Goal: Information Seeking & Learning: Find specific fact

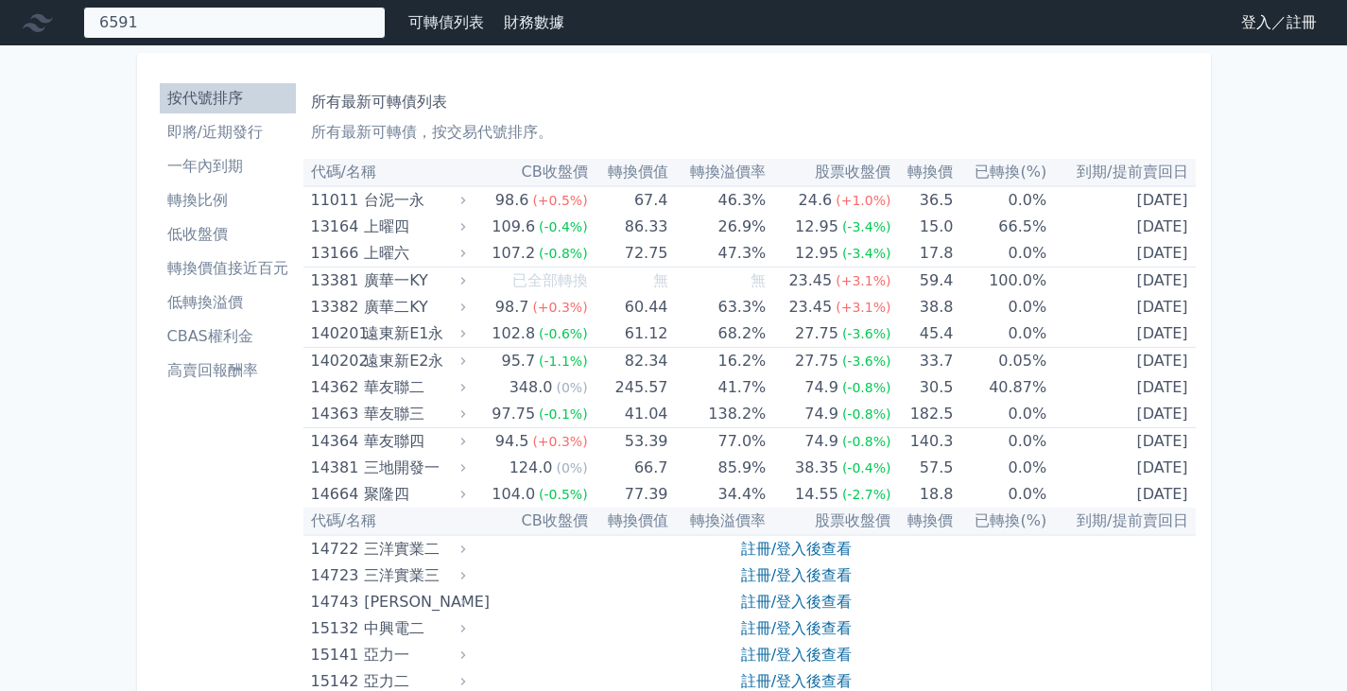
click at [277, 33] on div "6591 65911 動力一KY 65913 動力三KY 170.0 +0.00% 65912 動力二KY" at bounding box center [234, 23] width 302 height 32
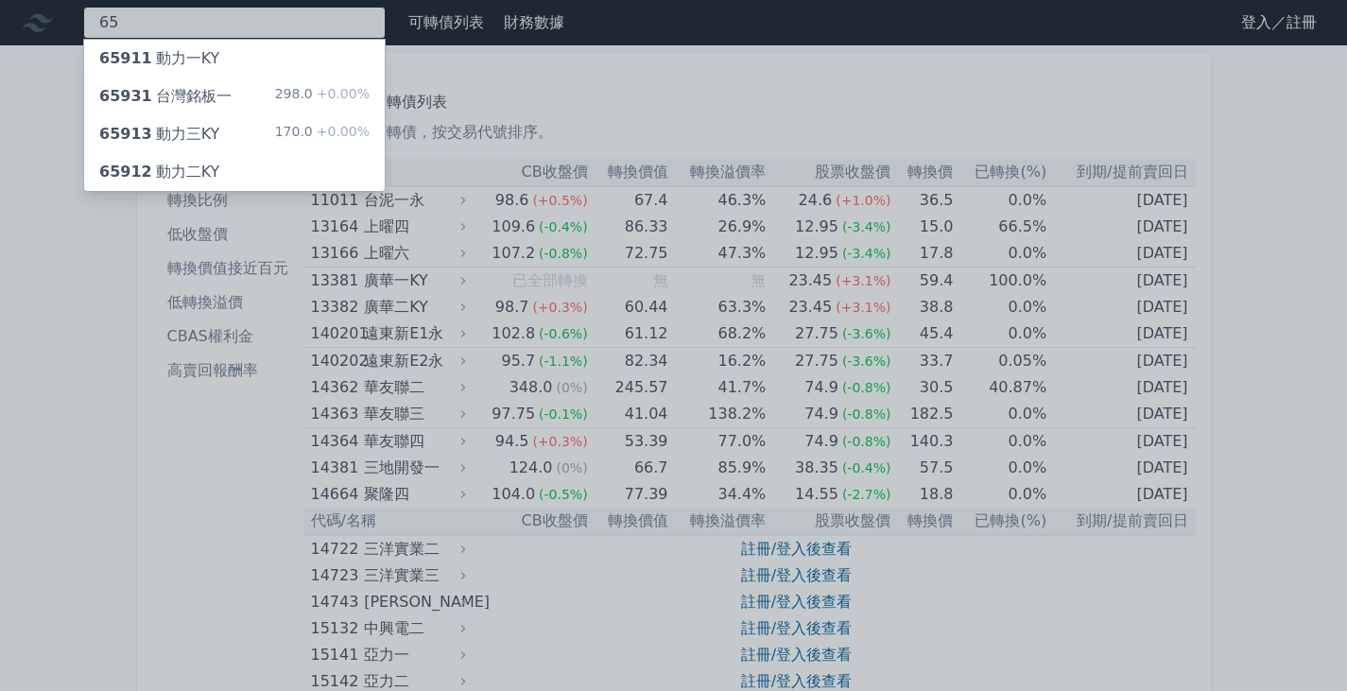
type input "6"
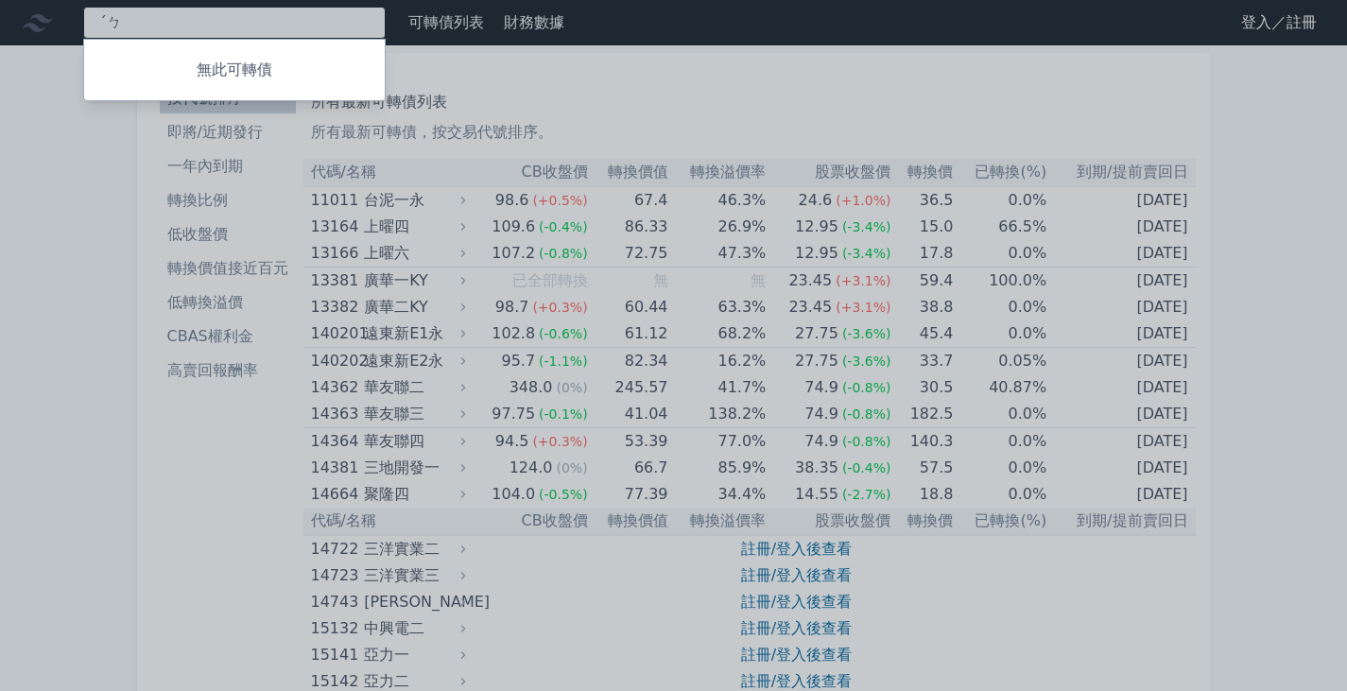
type input "ˊ"
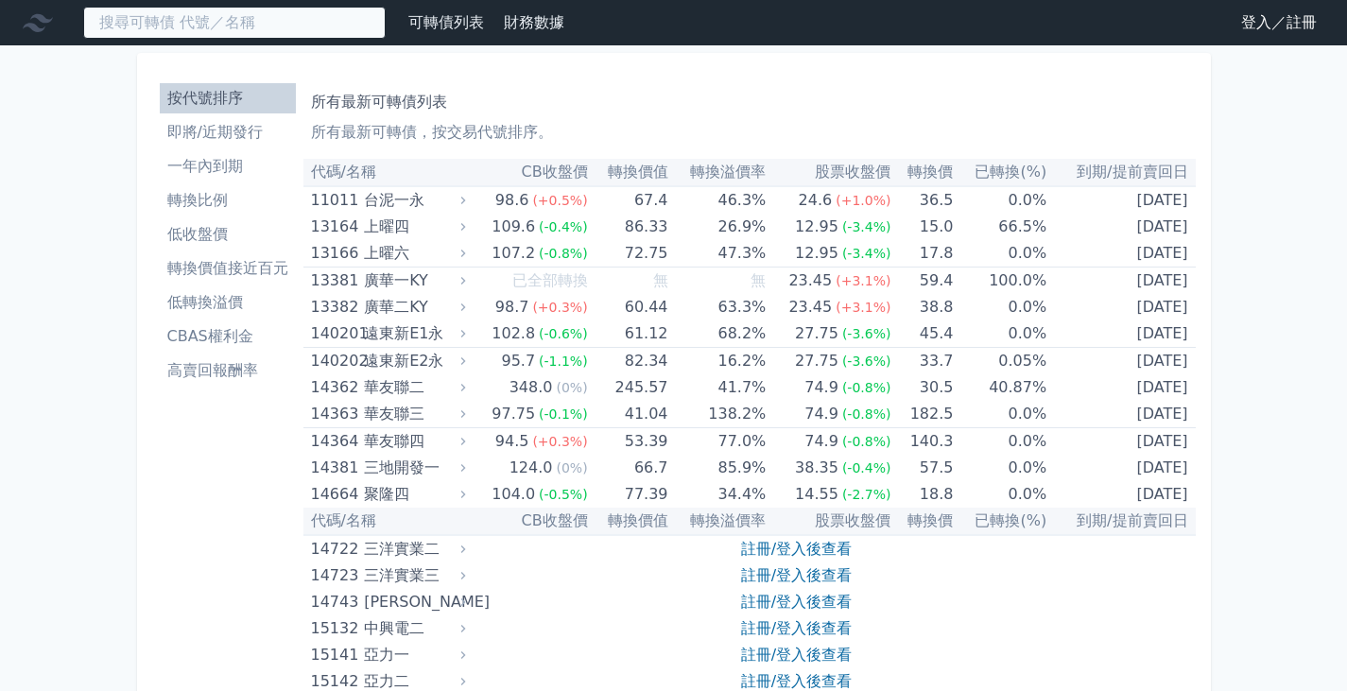
type input "ˊ"
type input "ㄅ"
type input "1"
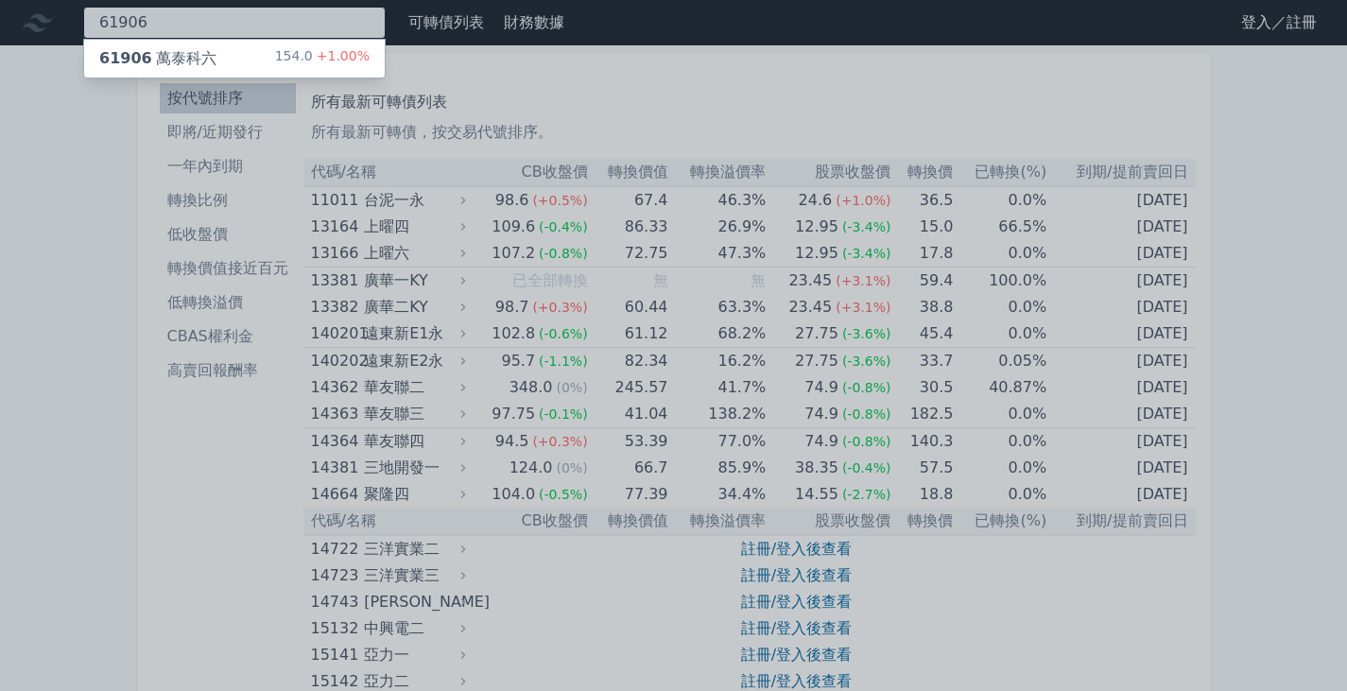
type input "61906"
click at [222, 54] on div "61906 萬泰科六 154.0 +1.00%" at bounding box center [234, 59] width 301 height 38
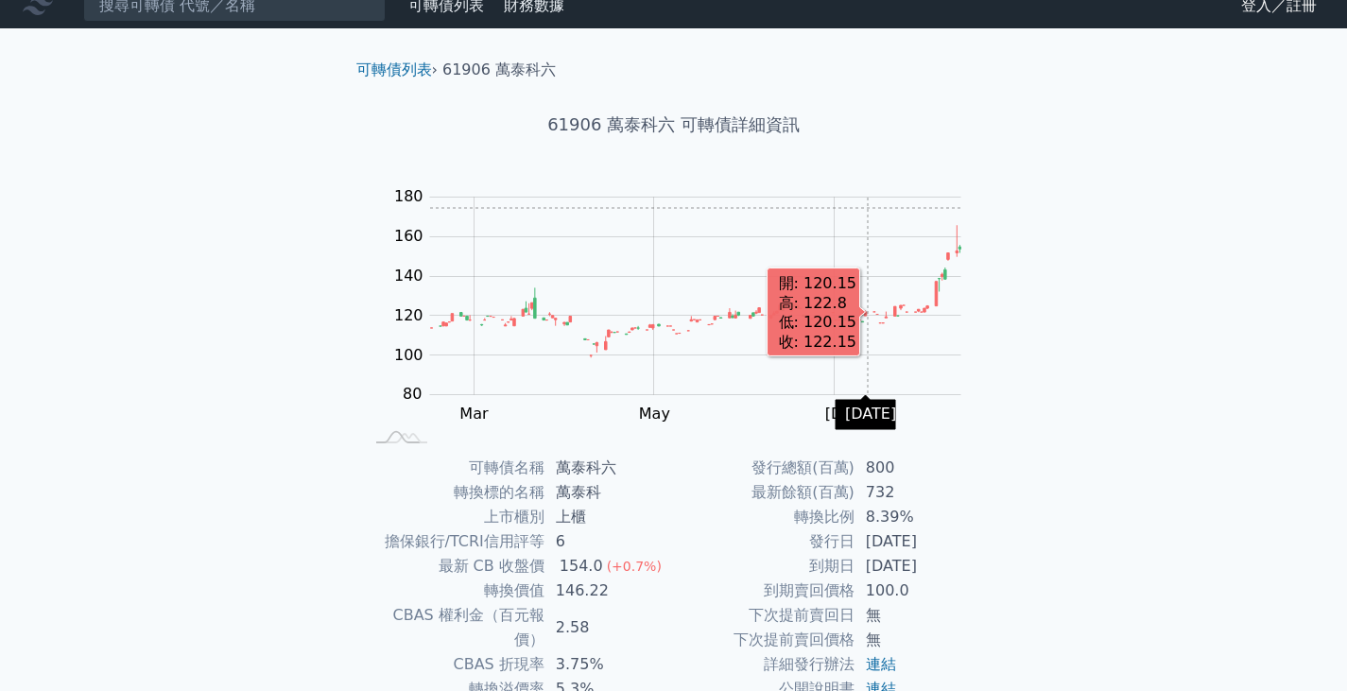
scroll to position [184, 0]
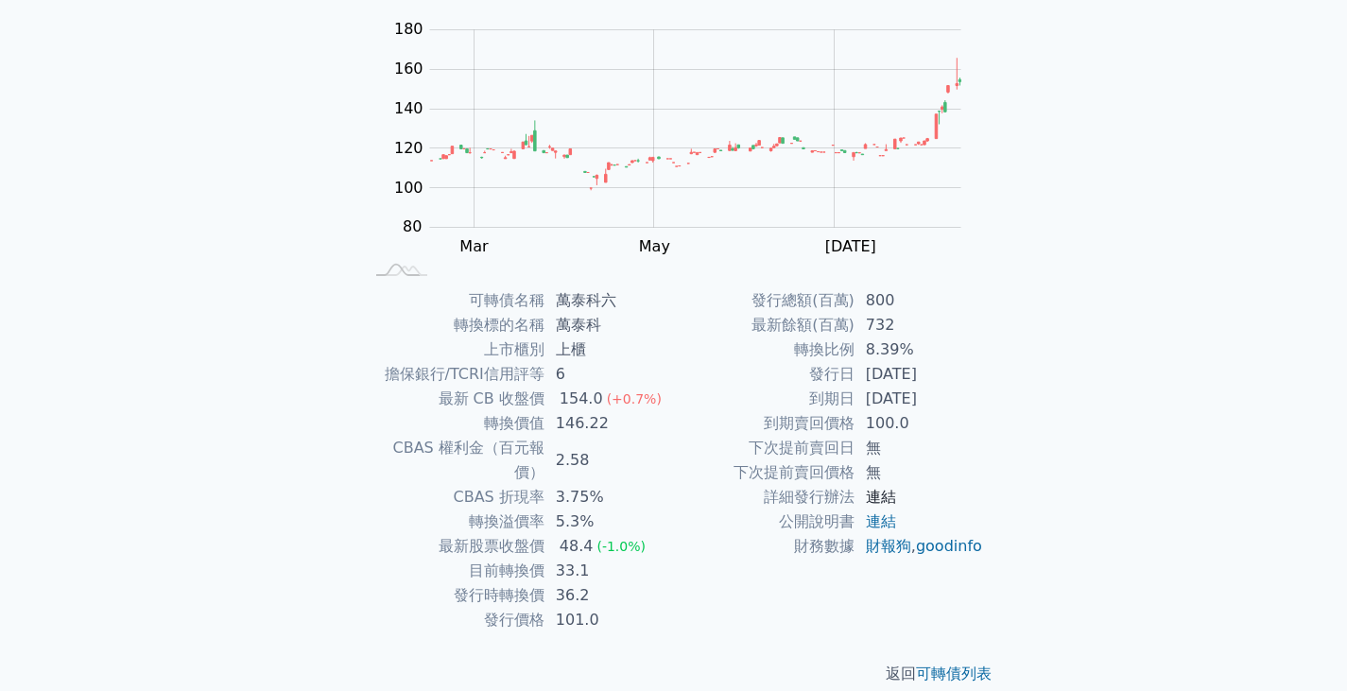
click at [884, 498] on link "連結" at bounding box center [881, 497] width 30 height 18
